Goal: Check status: Check status

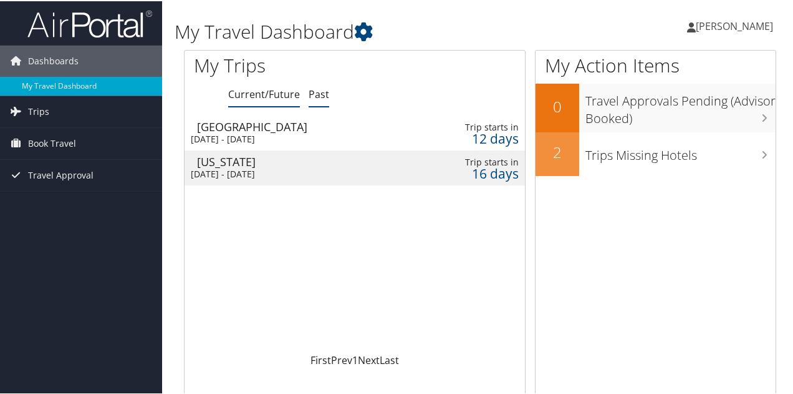
click at [321, 93] on link "Past" at bounding box center [319, 93] width 21 height 14
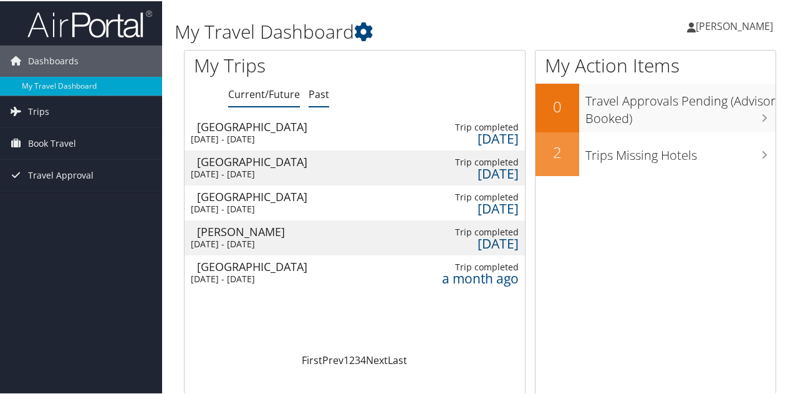
click at [261, 96] on link "Current/Future" at bounding box center [264, 93] width 72 height 14
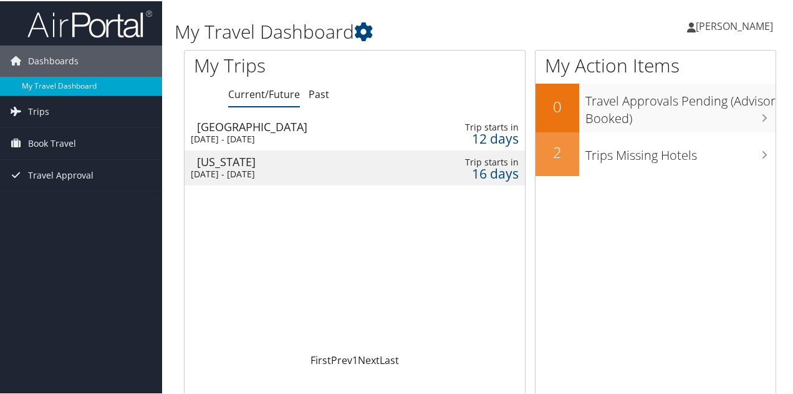
click at [274, 137] on div "[DATE] - [DATE]" at bounding box center [288, 137] width 194 height 11
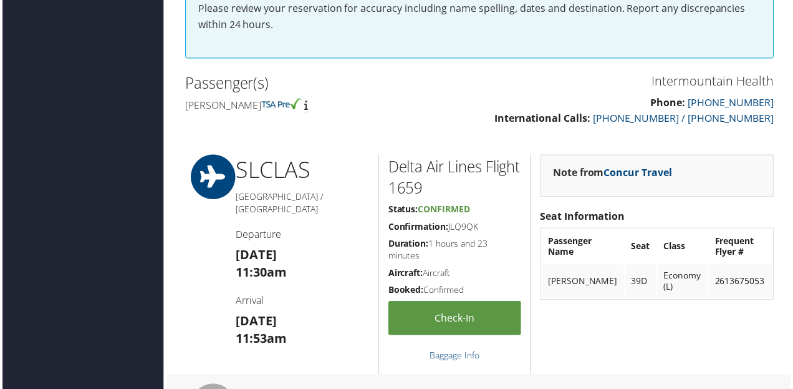
scroll to position [249, 0]
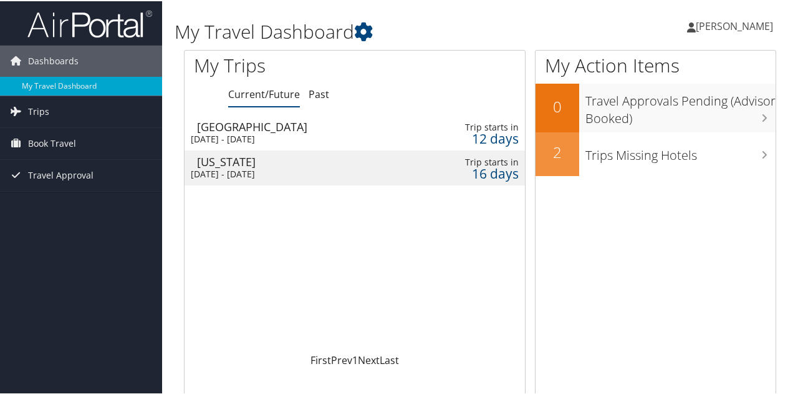
click at [273, 132] on div "[DATE] - [DATE]" at bounding box center [296, 137] width 210 height 11
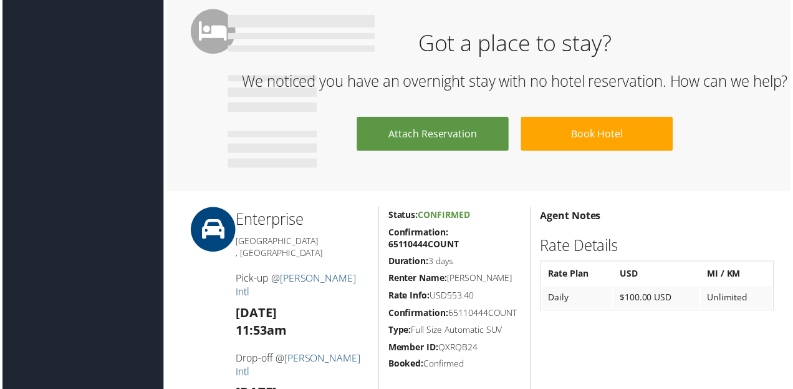
scroll to position [624, 0]
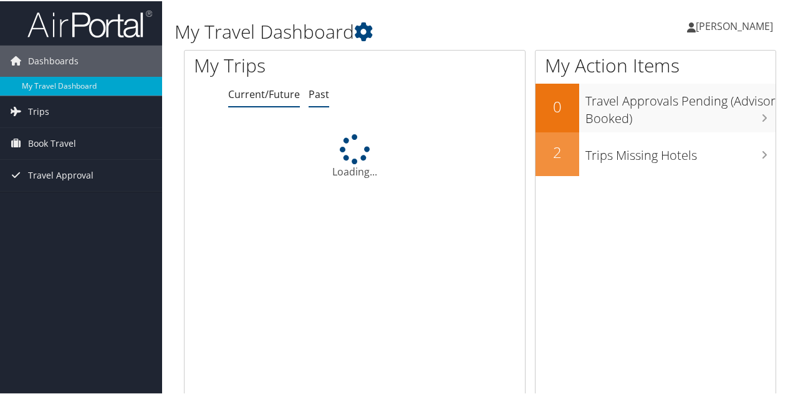
click at [316, 94] on link "Past" at bounding box center [319, 93] width 21 height 14
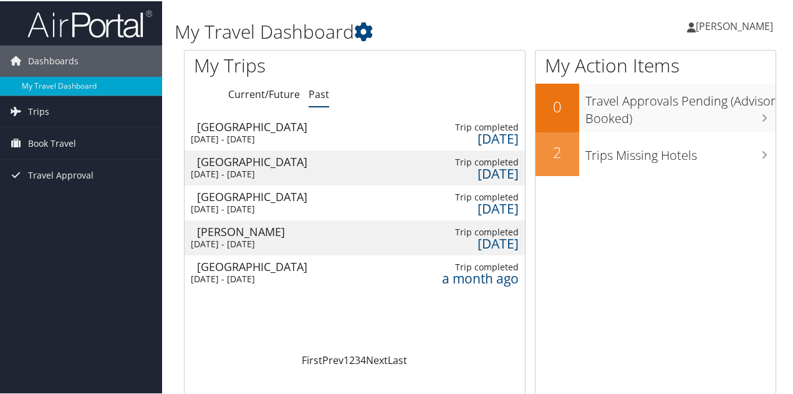
click at [276, 133] on div "[DATE] - [DATE]" at bounding box center [287, 137] width 192 height 11
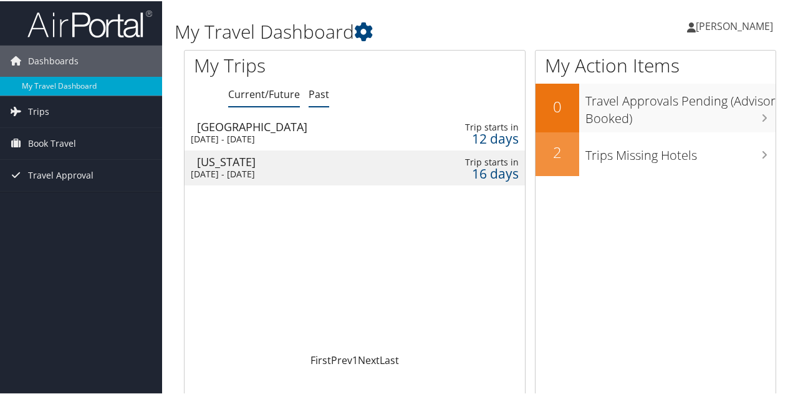
click at [321, 98] on link "Past" at bounding box center [319, 93] width 21 height 14
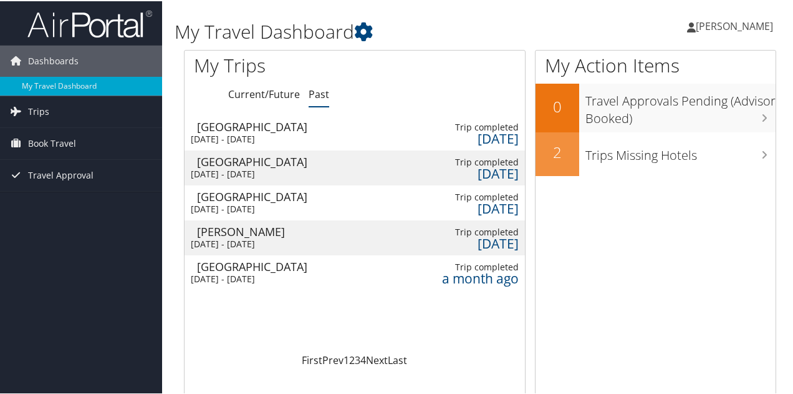
click at [293, 200] on td "[GEOGRAPHIC_DATA] [DATE] - [DATE]" at bounding box center [287, 201] width 205 height 35
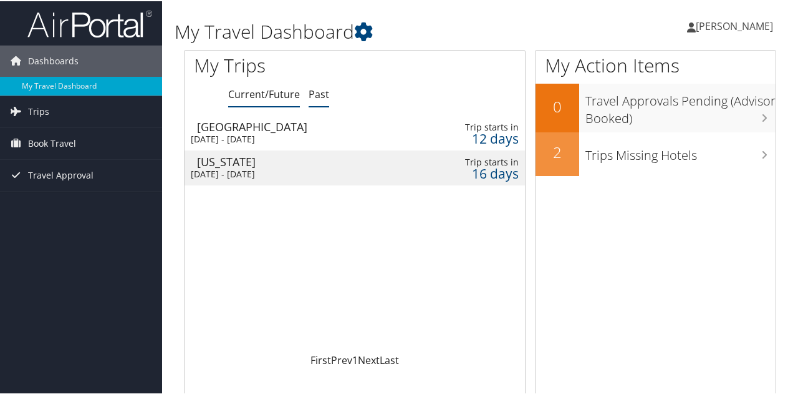
click at [319, 99] on link "Past" at bounding box center [319, 93] width 21 height 14
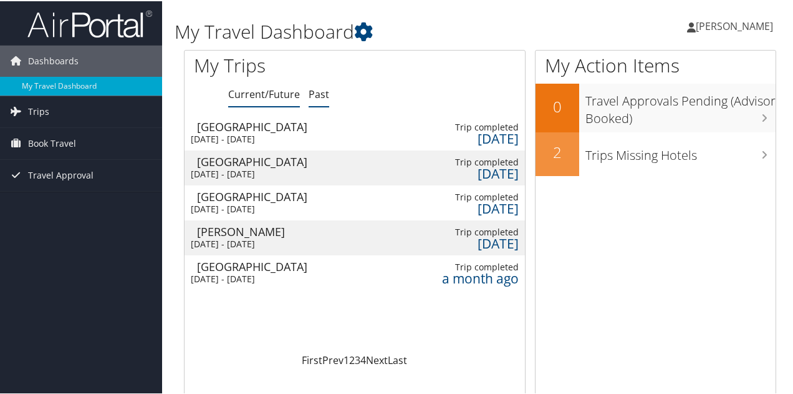
click at [269, 98] on link "Current/Future" at bounding box center [264, 93] width 72 height 14
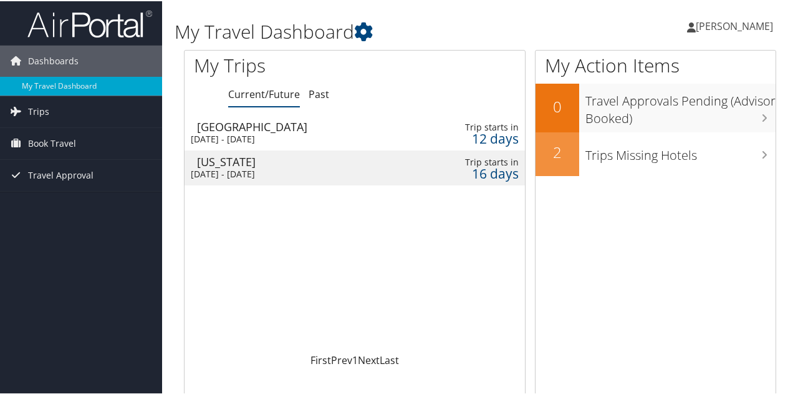
click at [269, 165] on td "Washington Sat 18 Oct 2025 - Sat 1 Nov 2025" at bounding box center [288, 166] width 206 height 35
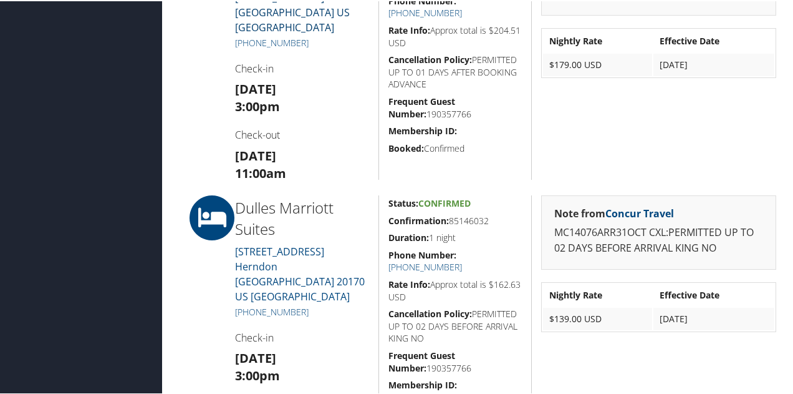
scroll to position [748, 0]
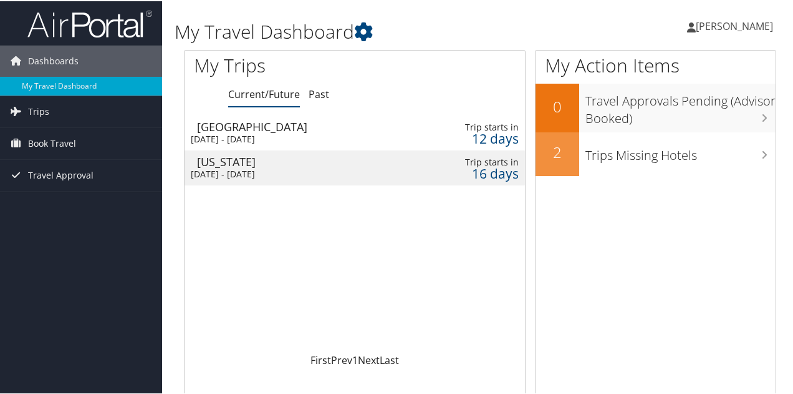
click at [301, 130] on div "[GEOGRAPHIC_DATA]" at bounding box center [302, 125] width 210 height 11
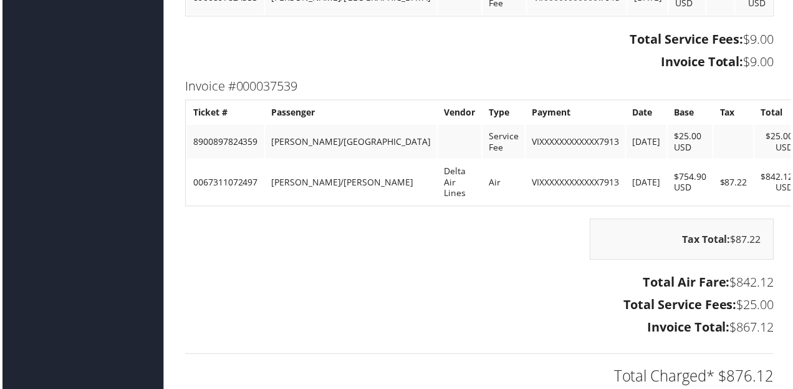
scroll to position [1123, 0]
